Goal: Information Seeking & Learning: Check status

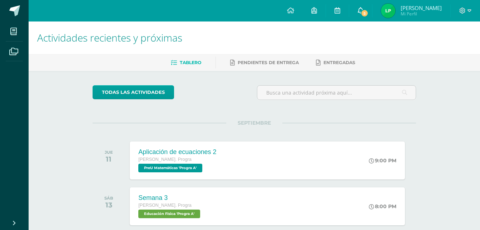
click at [371, 11] on link "5" at bounding box center [360, 10] width 23 height 21
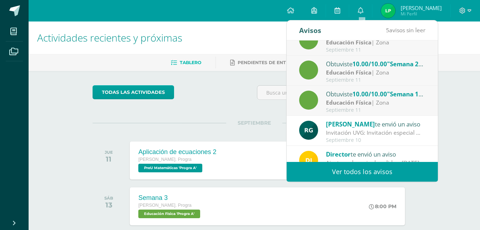
scroll to position [0, 0]
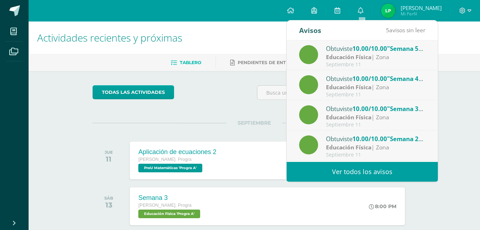
click at [373, 145] on div "Educación Física | Zona" at bounding box center [375, 147] width 99 height 8
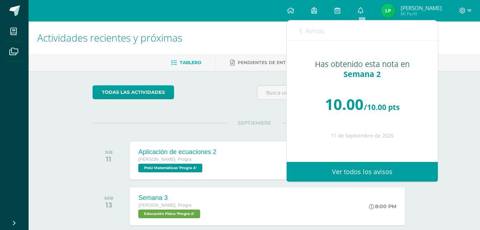
click at [300, 30] on icon at bounding box center [300, 31] width 3 height 6
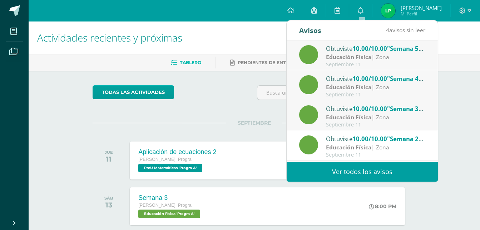
click at [349, 92] on div "Septiembre 11" at bounding box center [375, 95] width 99 height 6
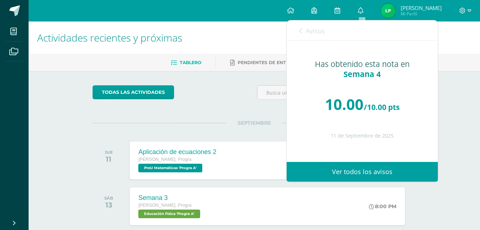
click at [300, 33] on icon at bounding box center [300, 31] width 3 height 6
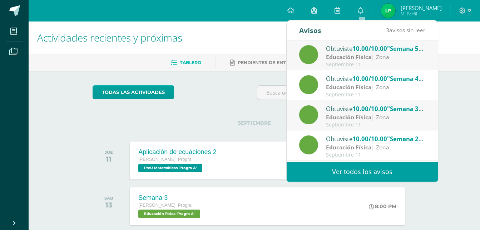
click at [358, 111] on span "10.00/10.00" at bounding box center [370, 108] width 35 height 8
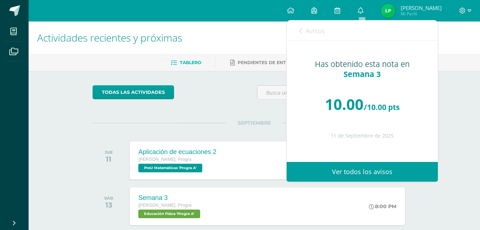
click at [299, 29] on icon at bounding box center [300, 31] width 3 height 6
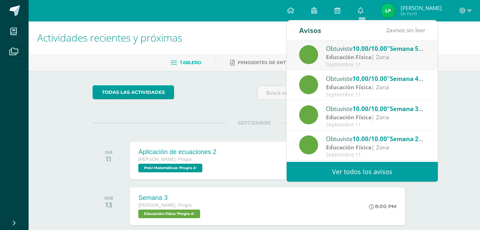
click at [342, 58] on strong "Educación Física" at bounding box center [348, 57] width 45 height 8
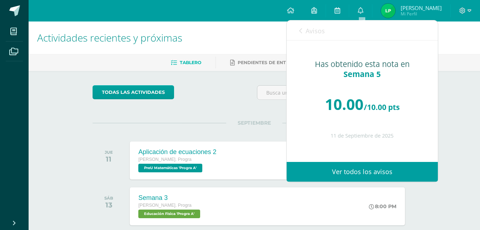
click at [302, 29] on link "Avisos" at bounding box center [312, 30] width 26 height 20
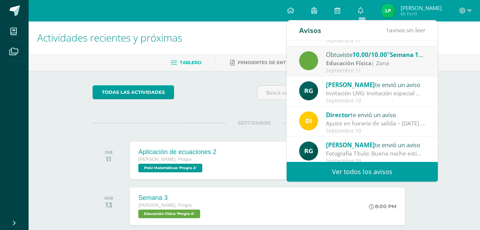
scroll to position [119, 0]
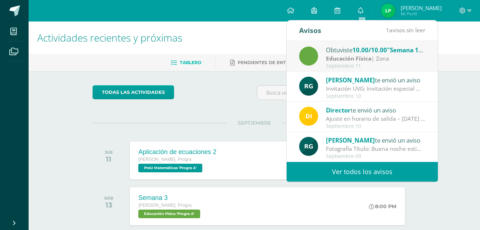
click at [357, 57] on strong "Educación Física" at bounding box center [348, 58] width 45 height 8
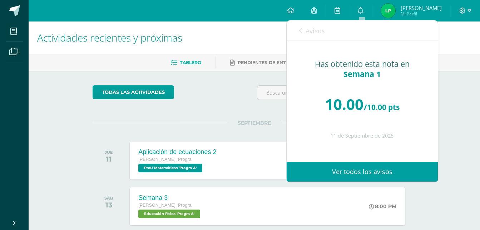
click at [304, 31] on link "Avisos" at bounding box center [312, 30] width 26 height 20
